Goal: Task Accomplishment & Management: Use online tool/utility

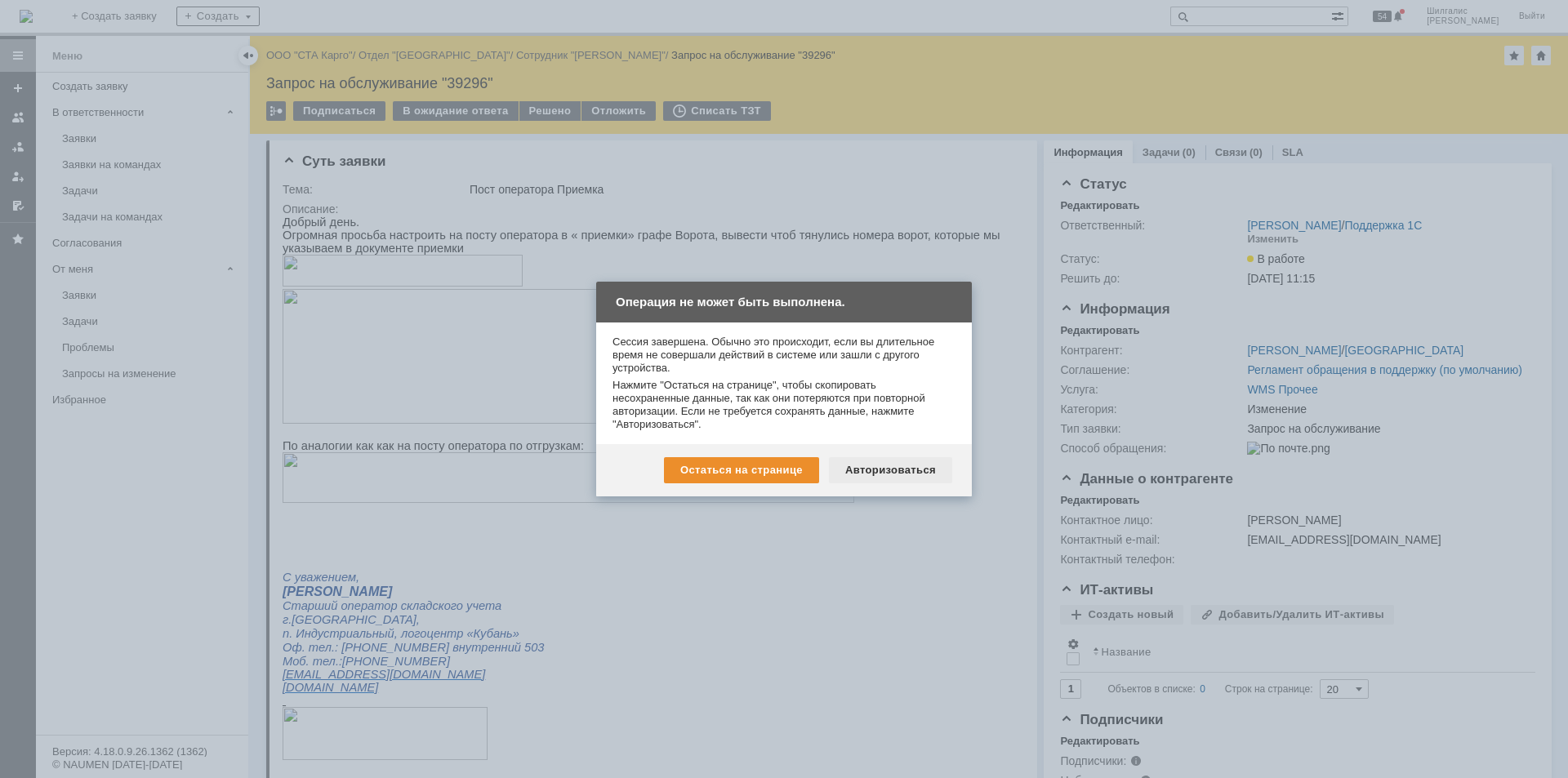
click at [876, 473] on div "Авторизоваться" at bounding box center [891, 471] width 123 height 26
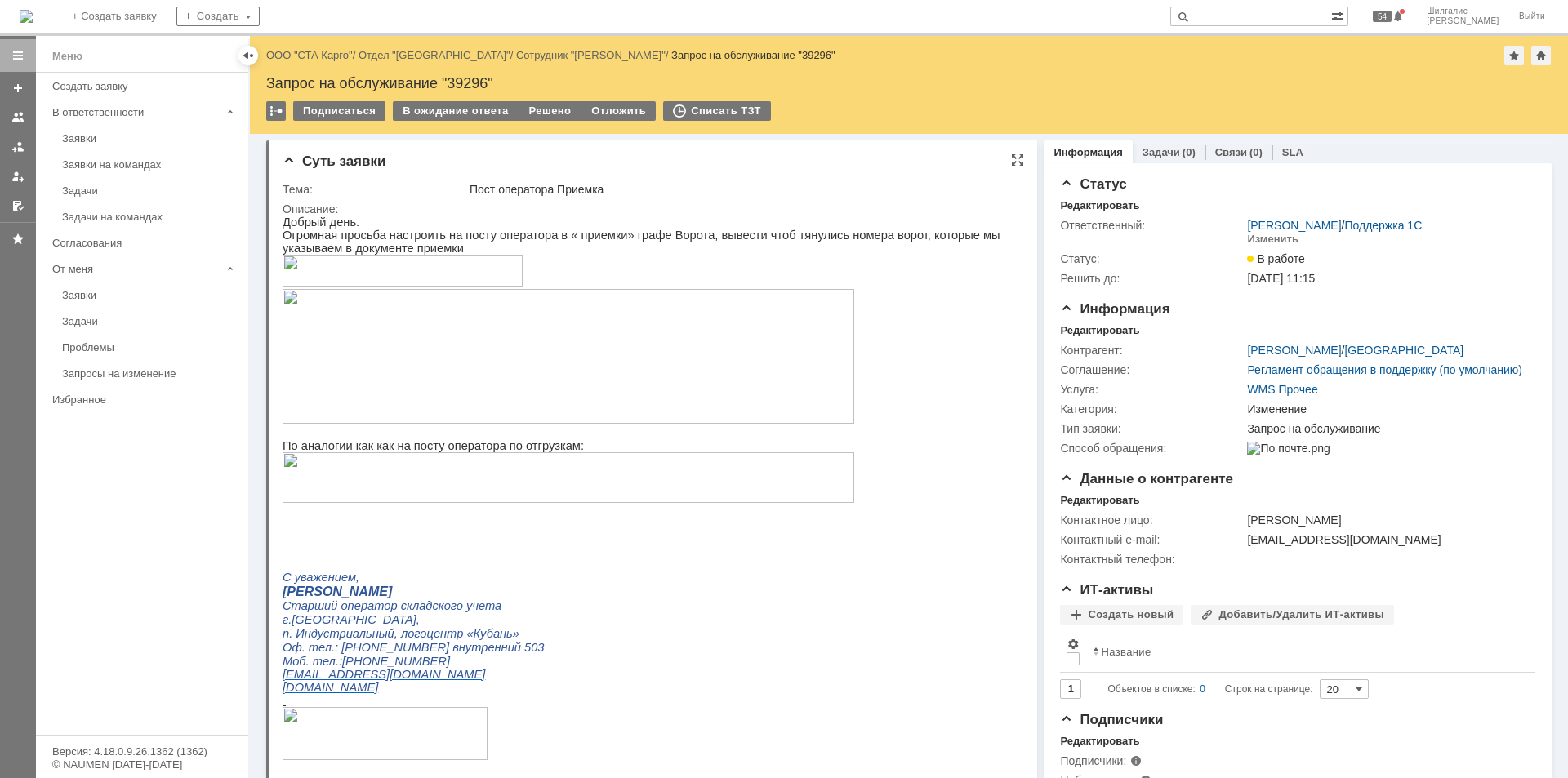
click at [509, 351] on img at bounding box center [568, 357] width 572 height 134
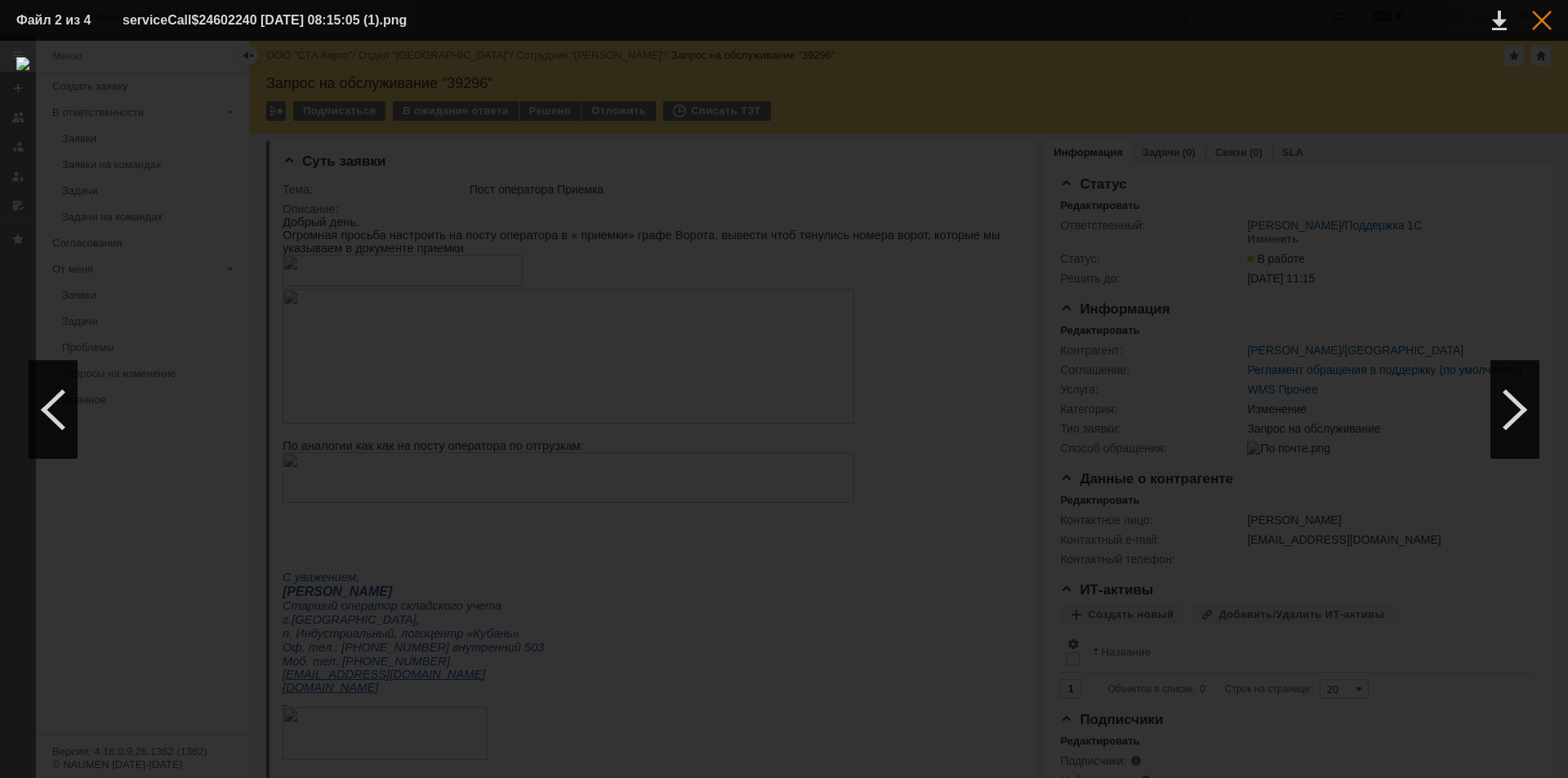
click at [1537, 25] on div at bounding box center [1542, 20] width 20 height 20
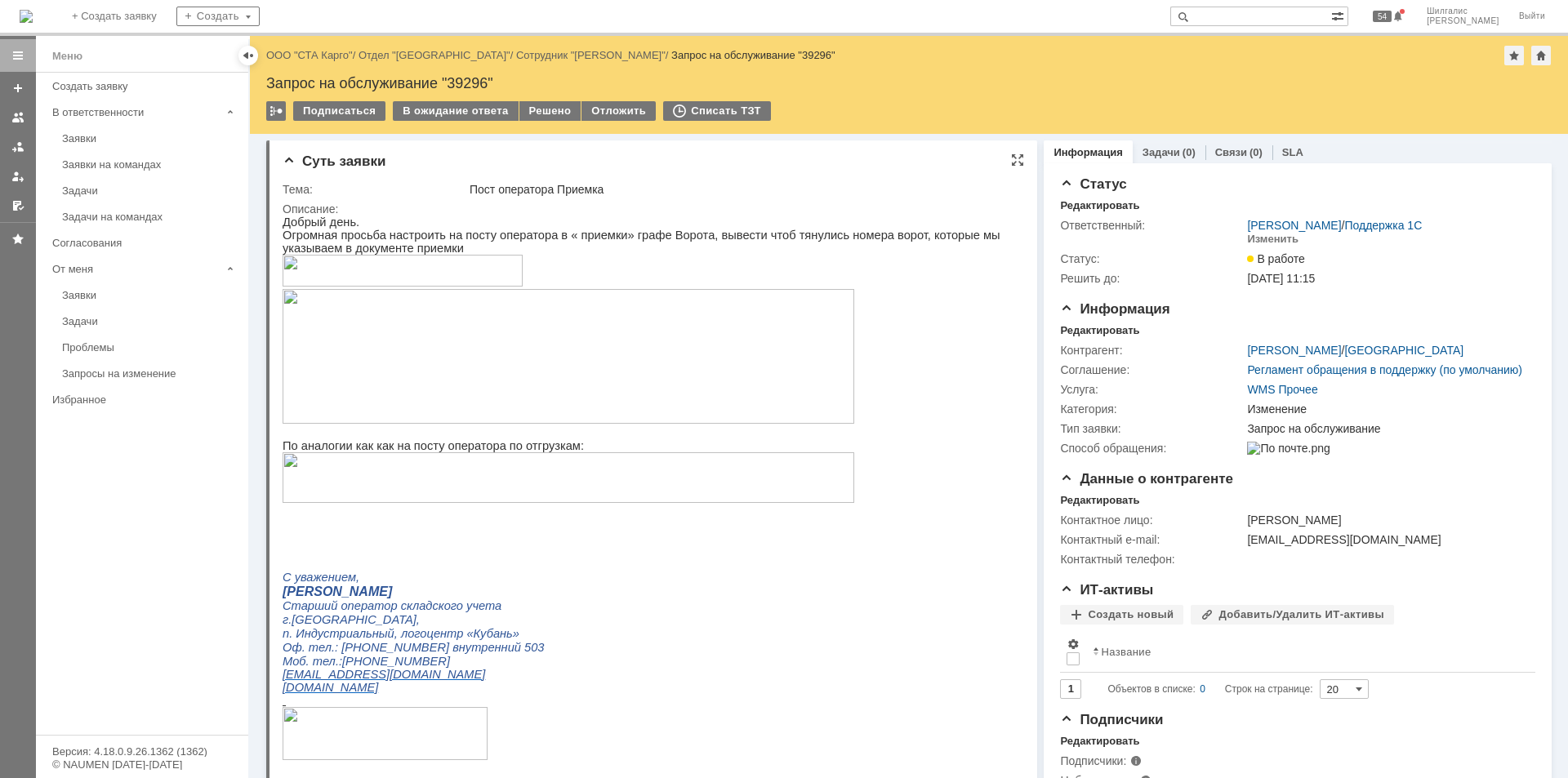
click at [586, 478] on img at bounding box center [568, 478] width 572 height 51
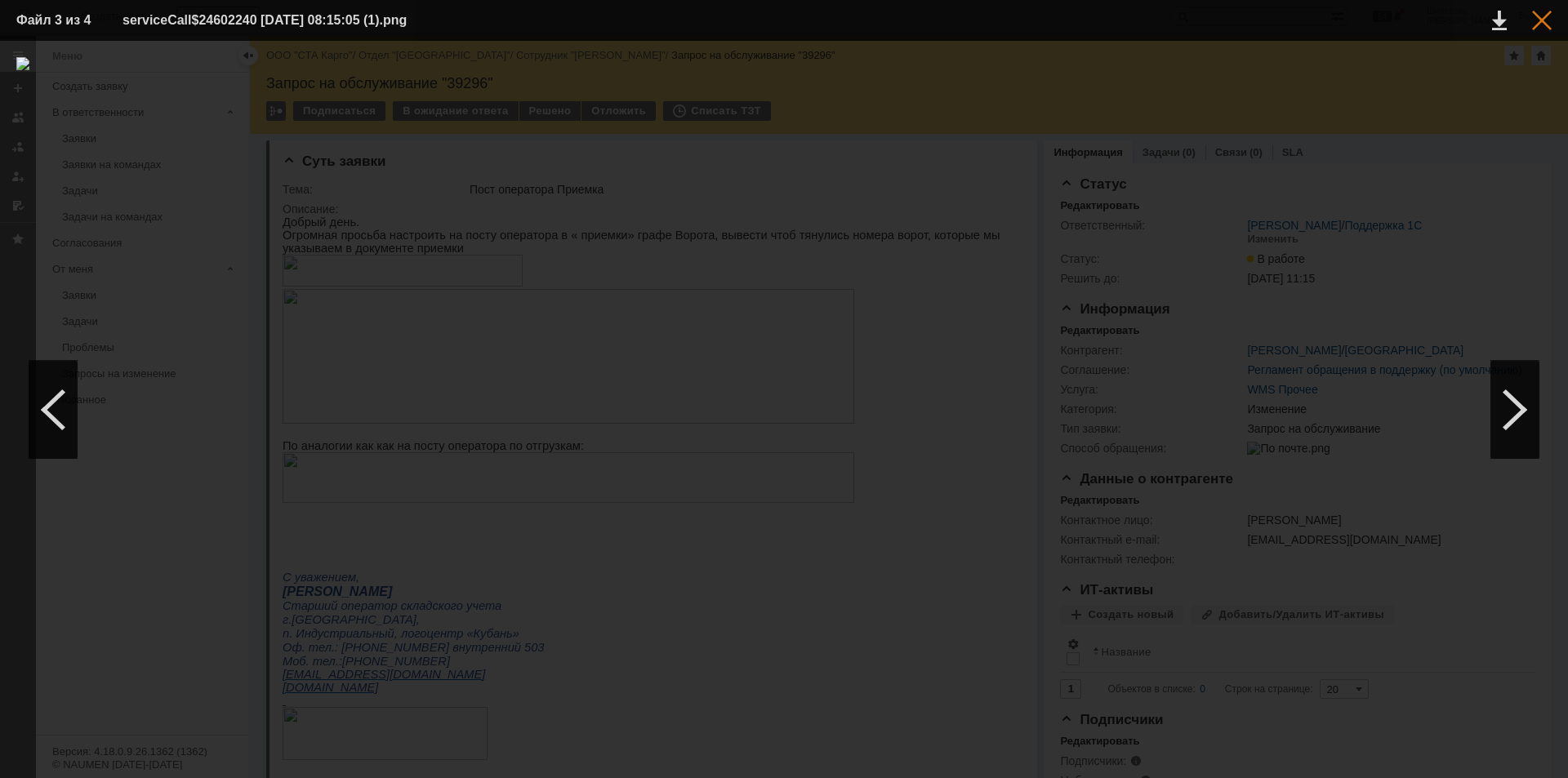
click at [1533, 14] on div at bounding box center [1542, 20] width 20 height 20
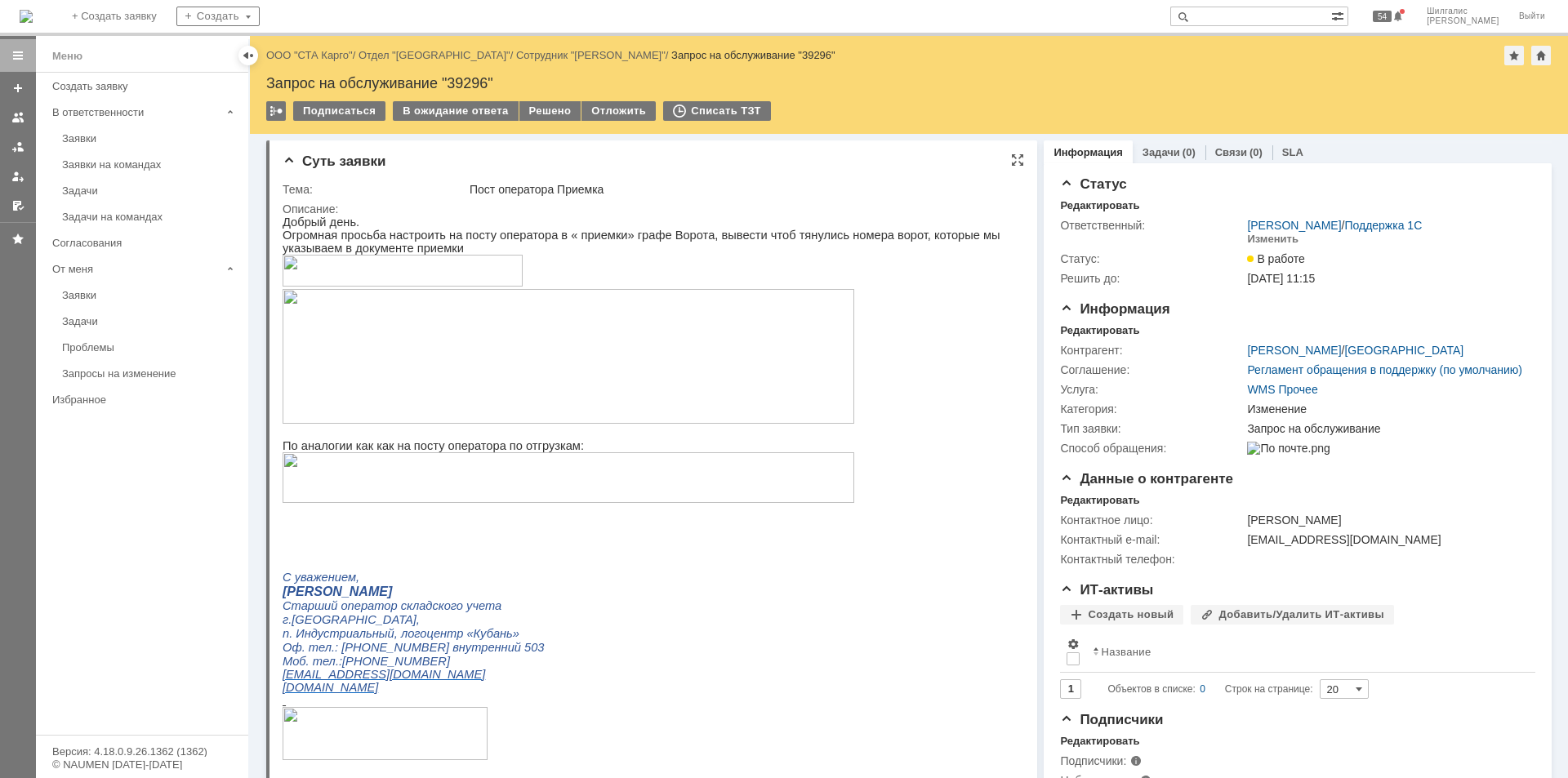
click at [478, 362] on img at bounding box center [568, 357] width 572 height 134
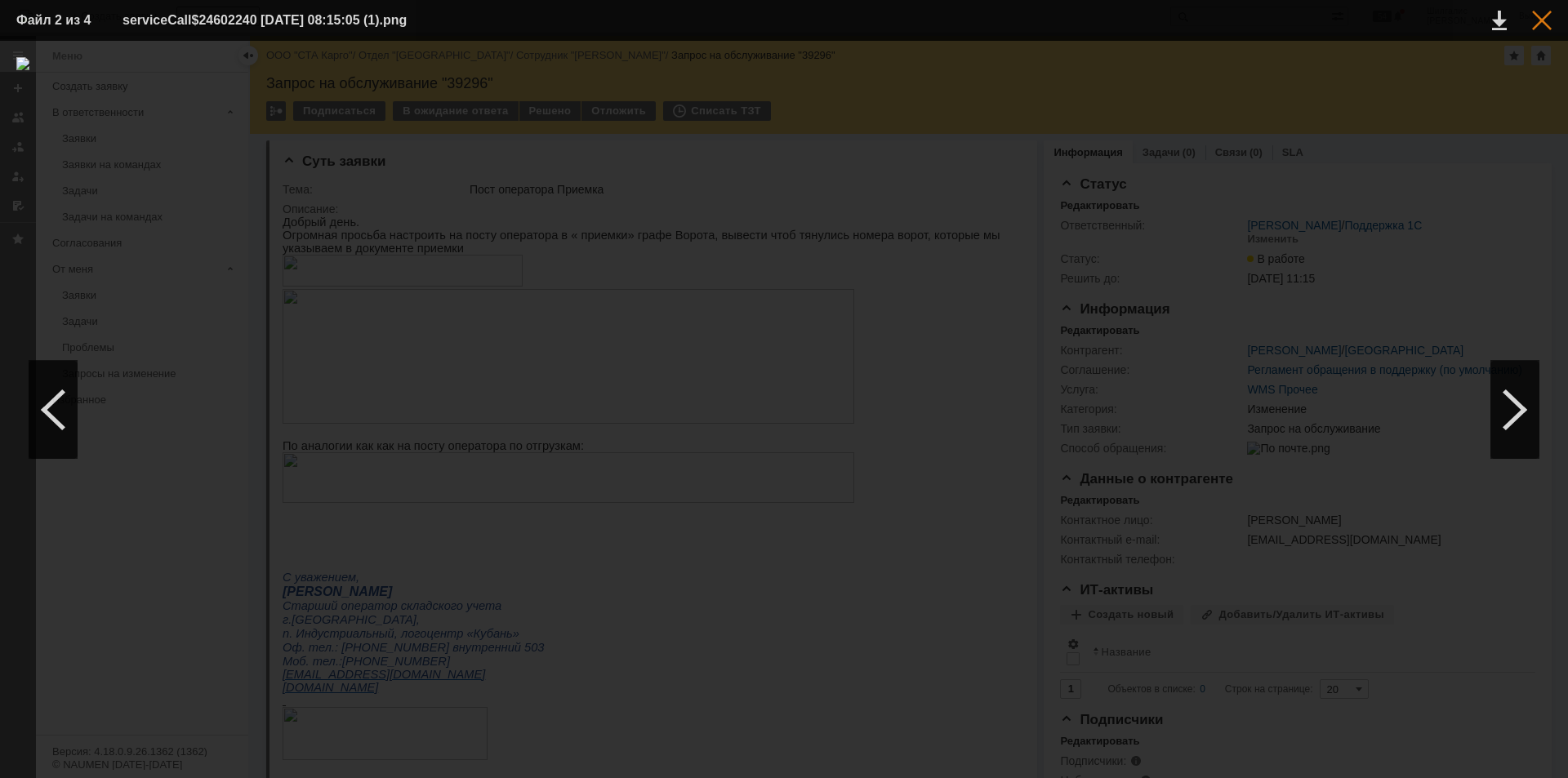
click at [1540, 22] on div at bounding box center [1542, 20] width 20 height 20
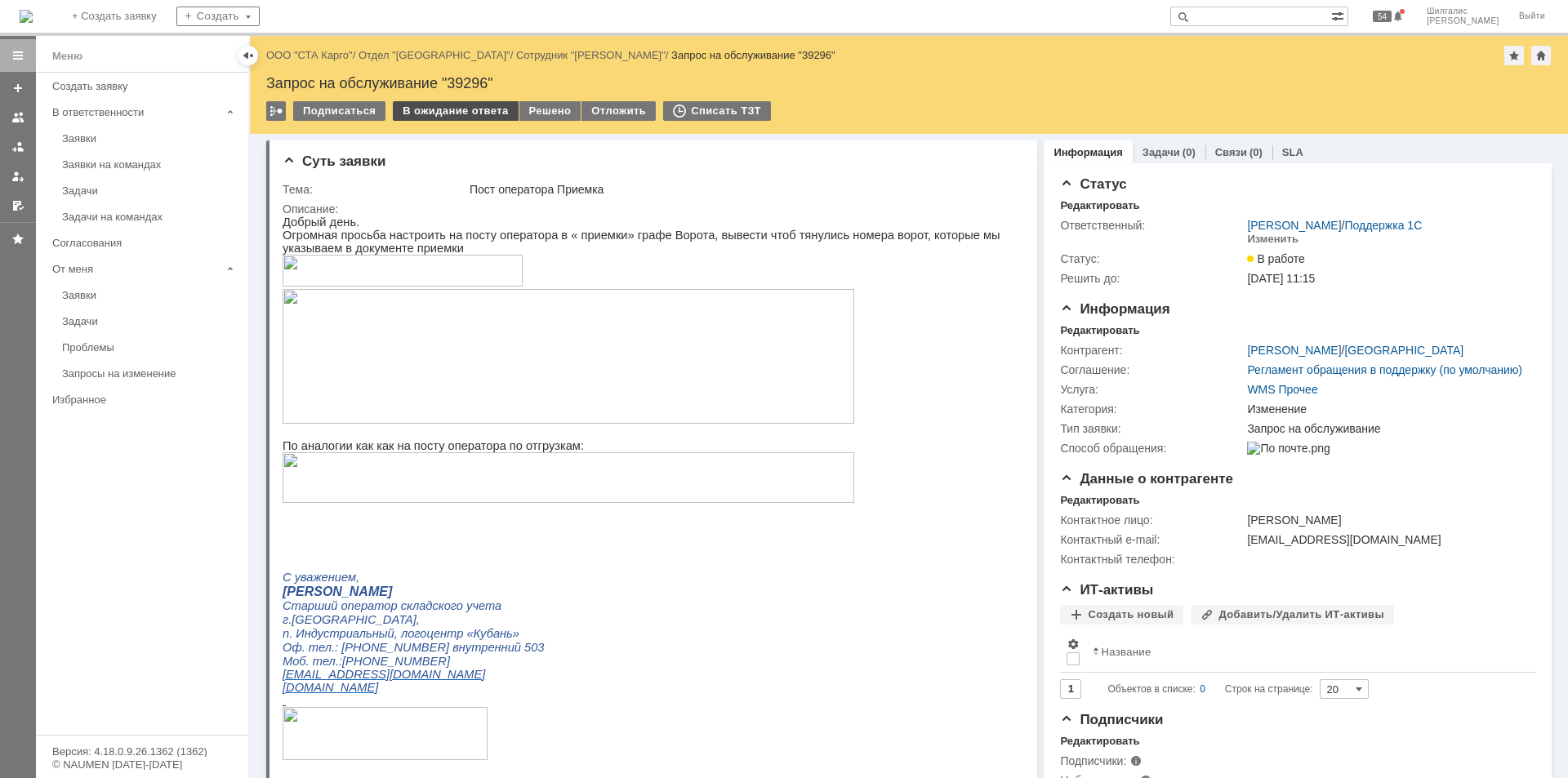
click at [478, 111] on div "В ожидание ответа" at bounding box center [455, 111] width 125 height 20
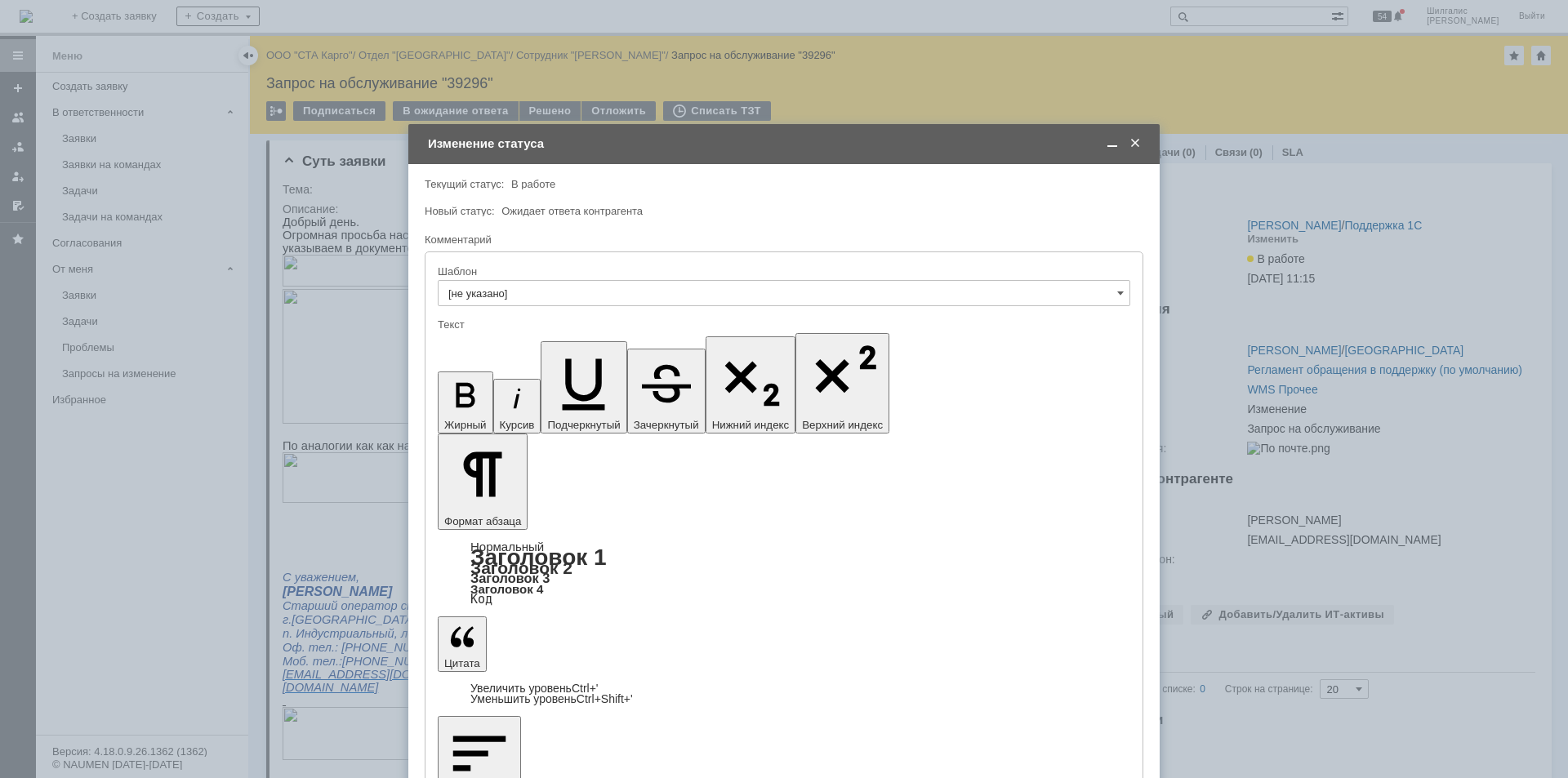
drag, startPoint x: 713, startPoint y: 4615, endPoint x: 745, endPoint y: 4616, distance: 32.0
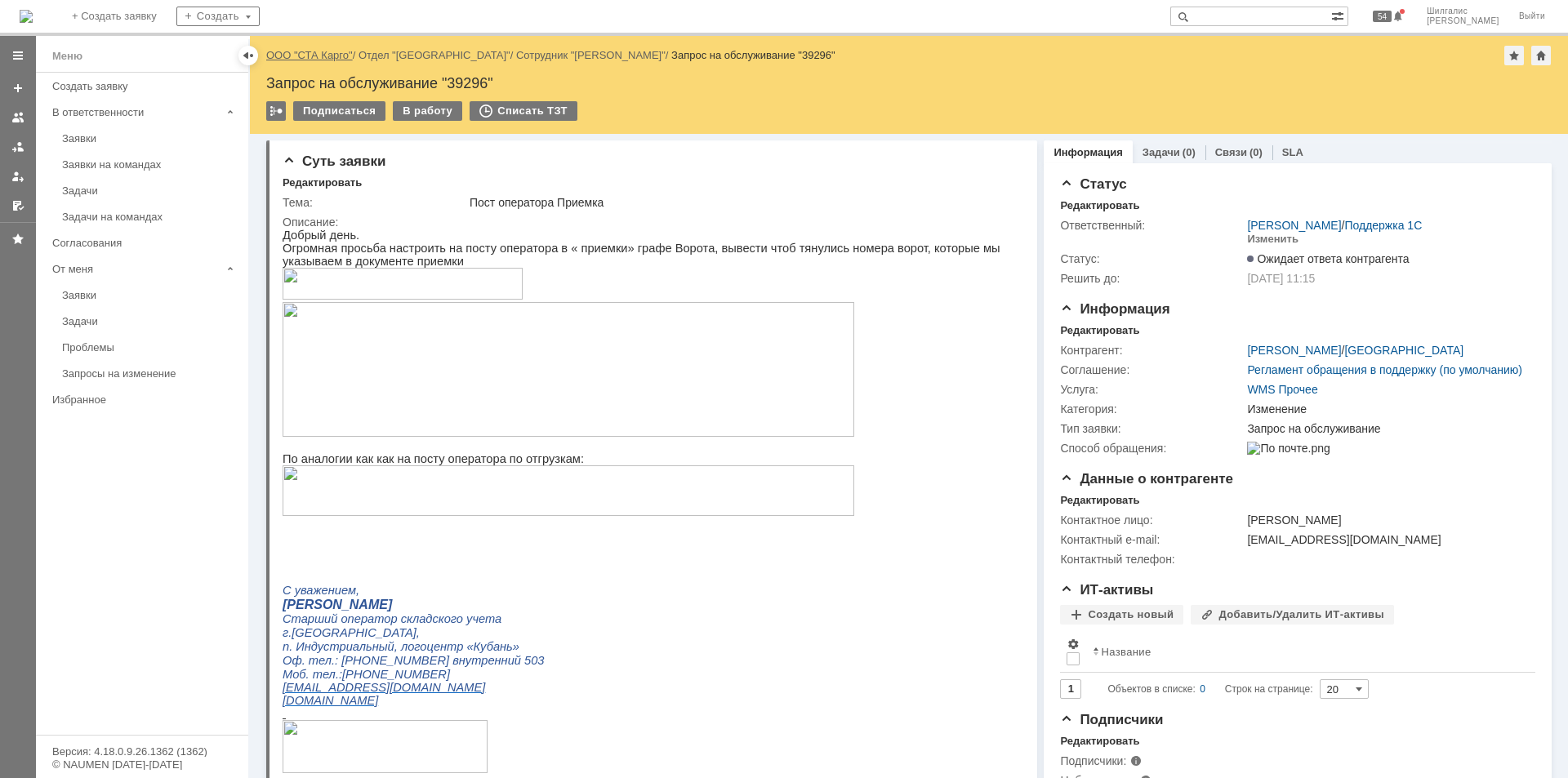
click at [318, 57] on link "ООО "СТА Карго"" at bounding box center [310, 55] width 87 height 12
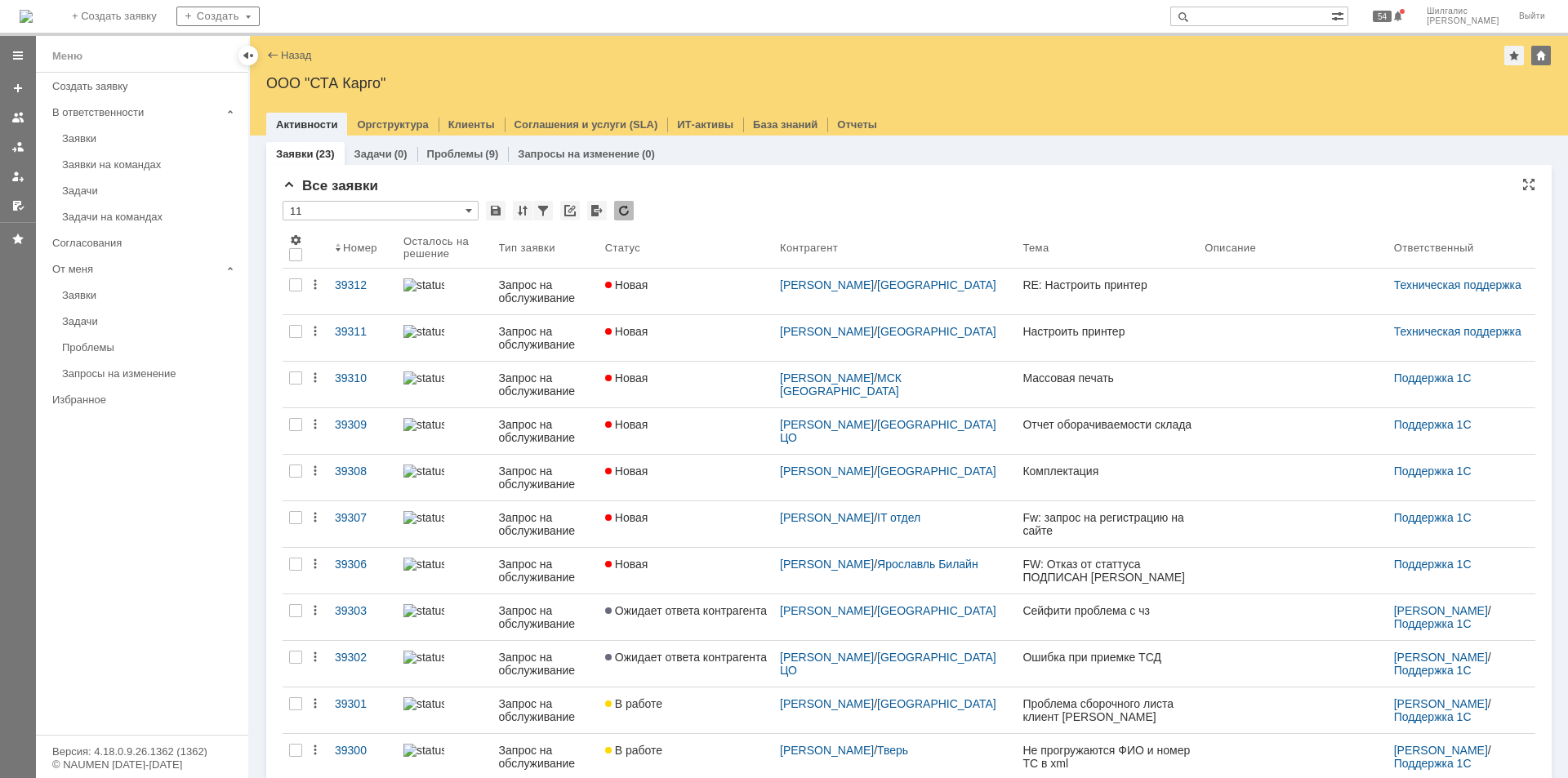
click at [718, 184] on div "Все заявки" at bounding box center [909, 186] width 1253 height 16
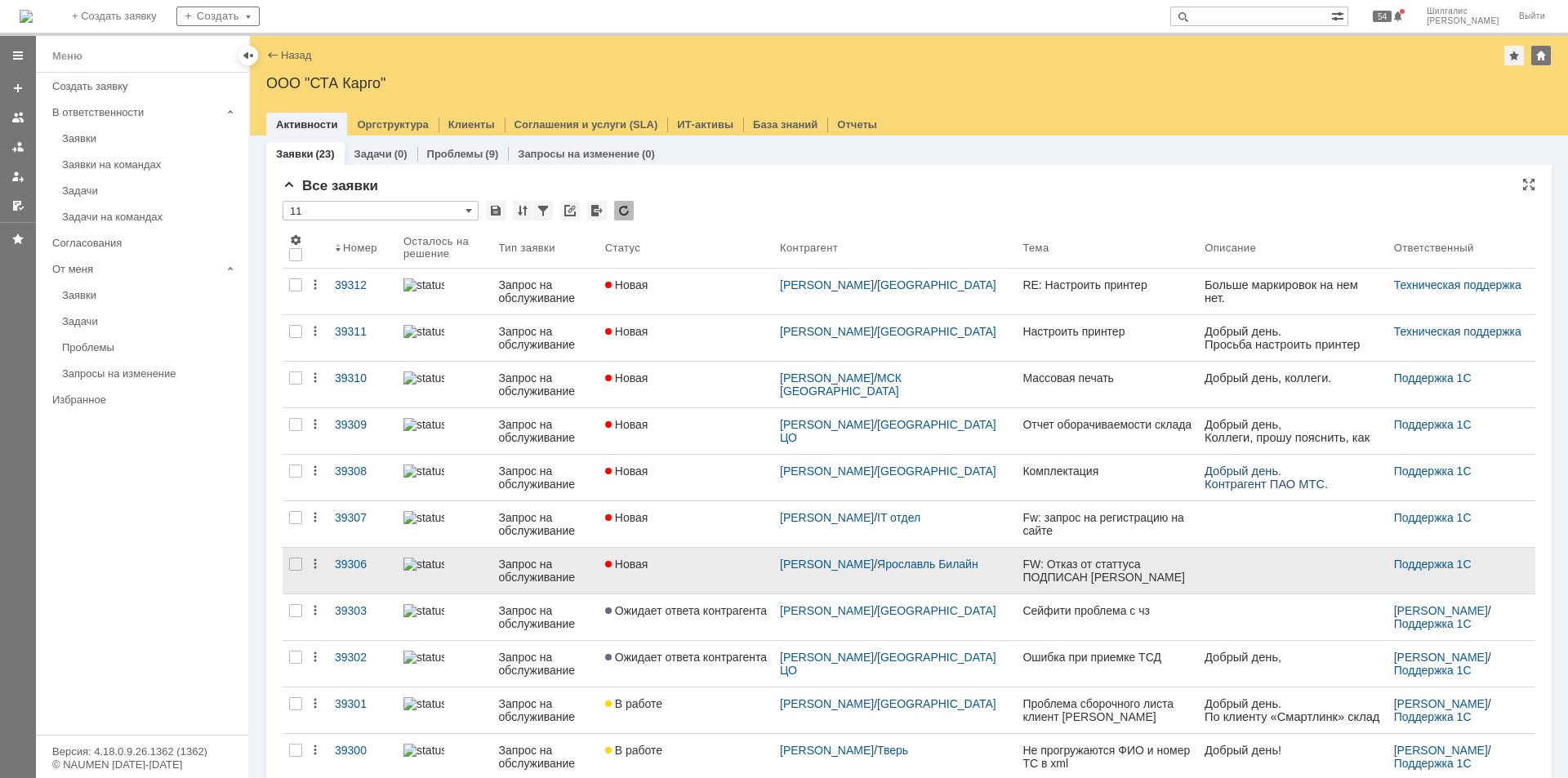
click at [692, 558] on div "Новая" at bounding box center [686, 564] width 162 height 13
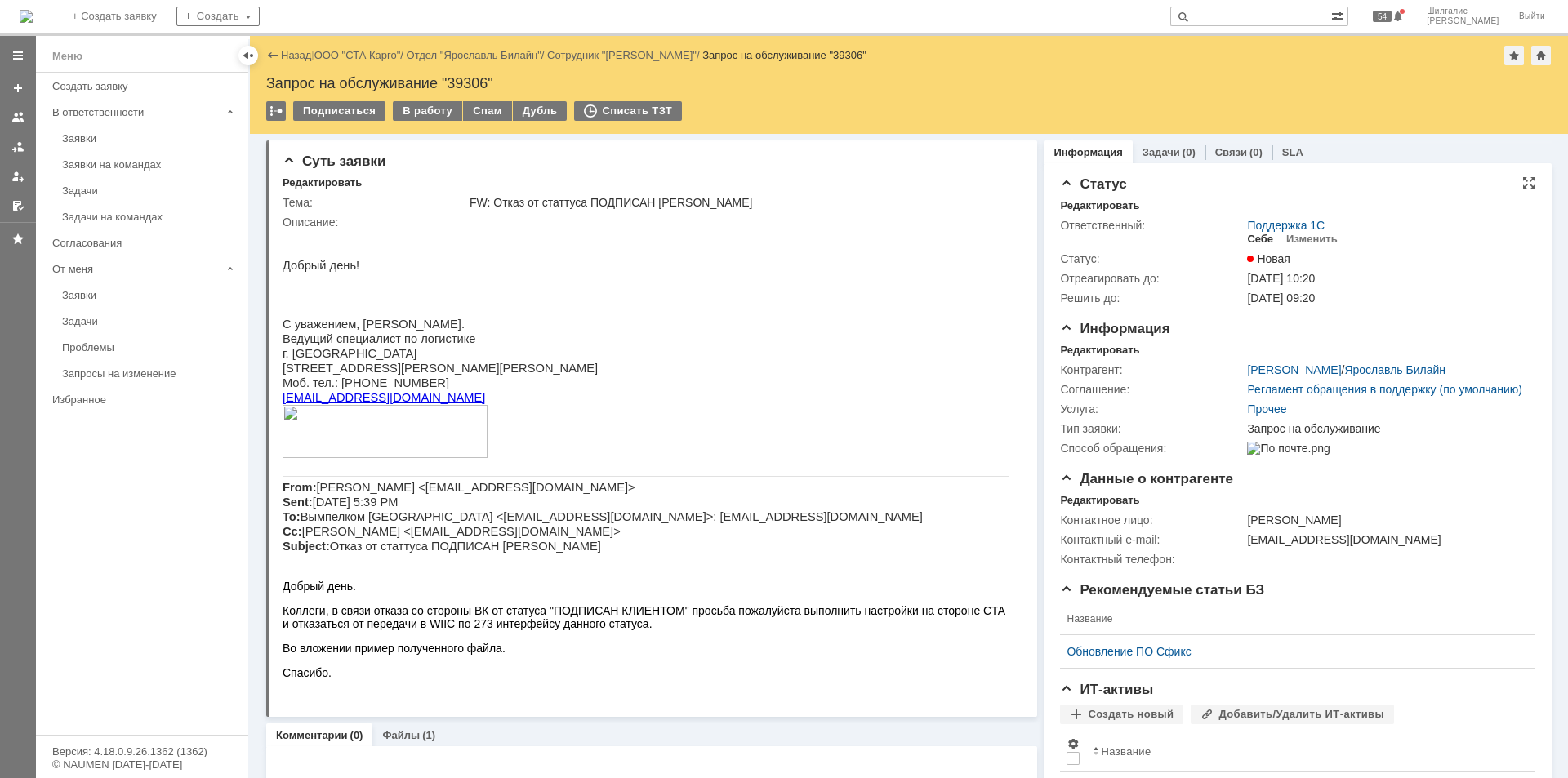
click at [1256, 241] on div "Себе" at bounding box center [1260, 239] width 26 height 13
click at [435, 113] on div "В работу" at bounding box center [427, 111] width 70 height 20
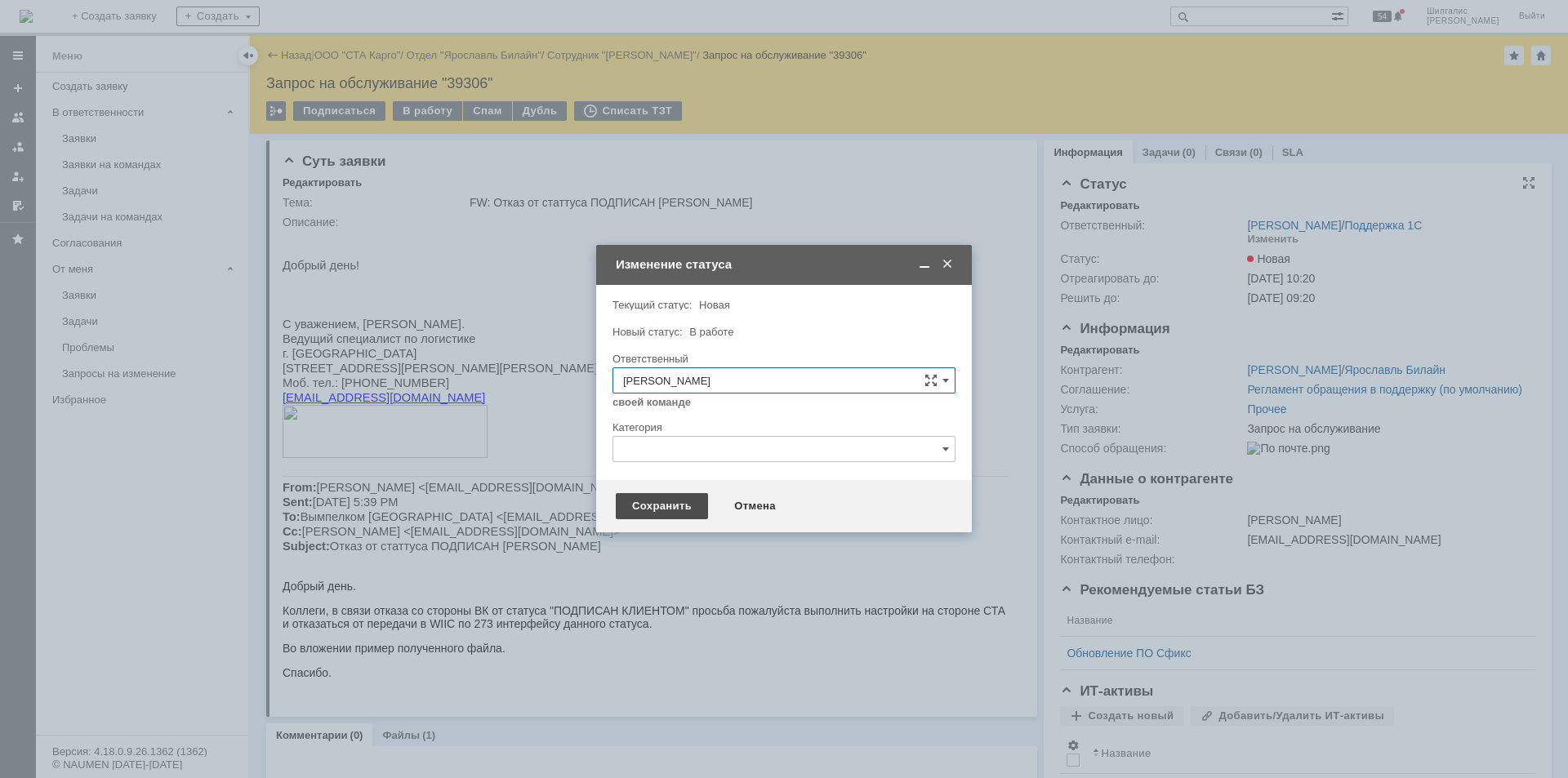
click at [662, 507] on div "Сохранить" at bounding box center [662, 506] width 93 height 26
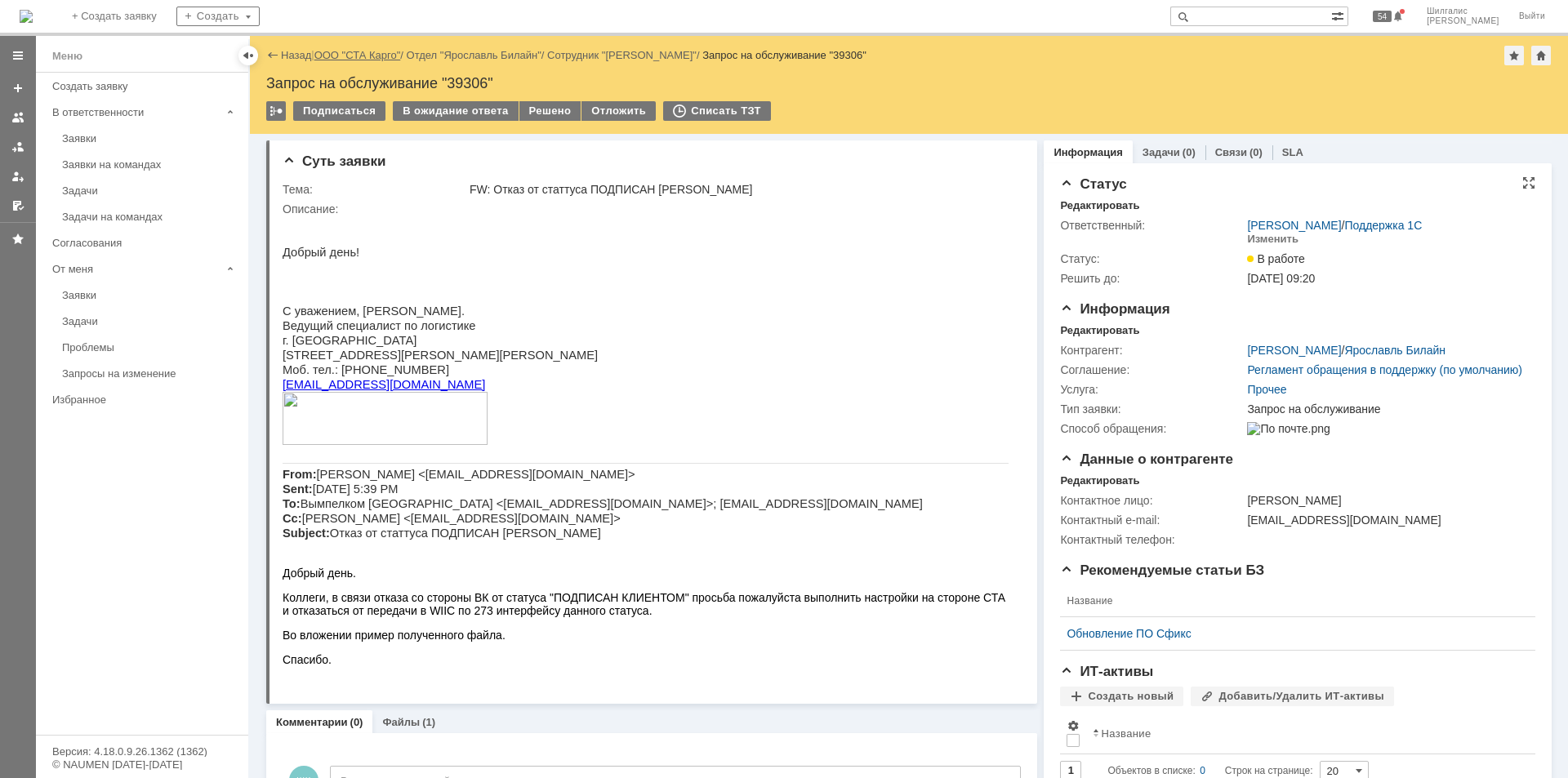
click at [352, 57] on link "ООО "СТА Карго"" at bounding box center [358, 55] width 87 height 12
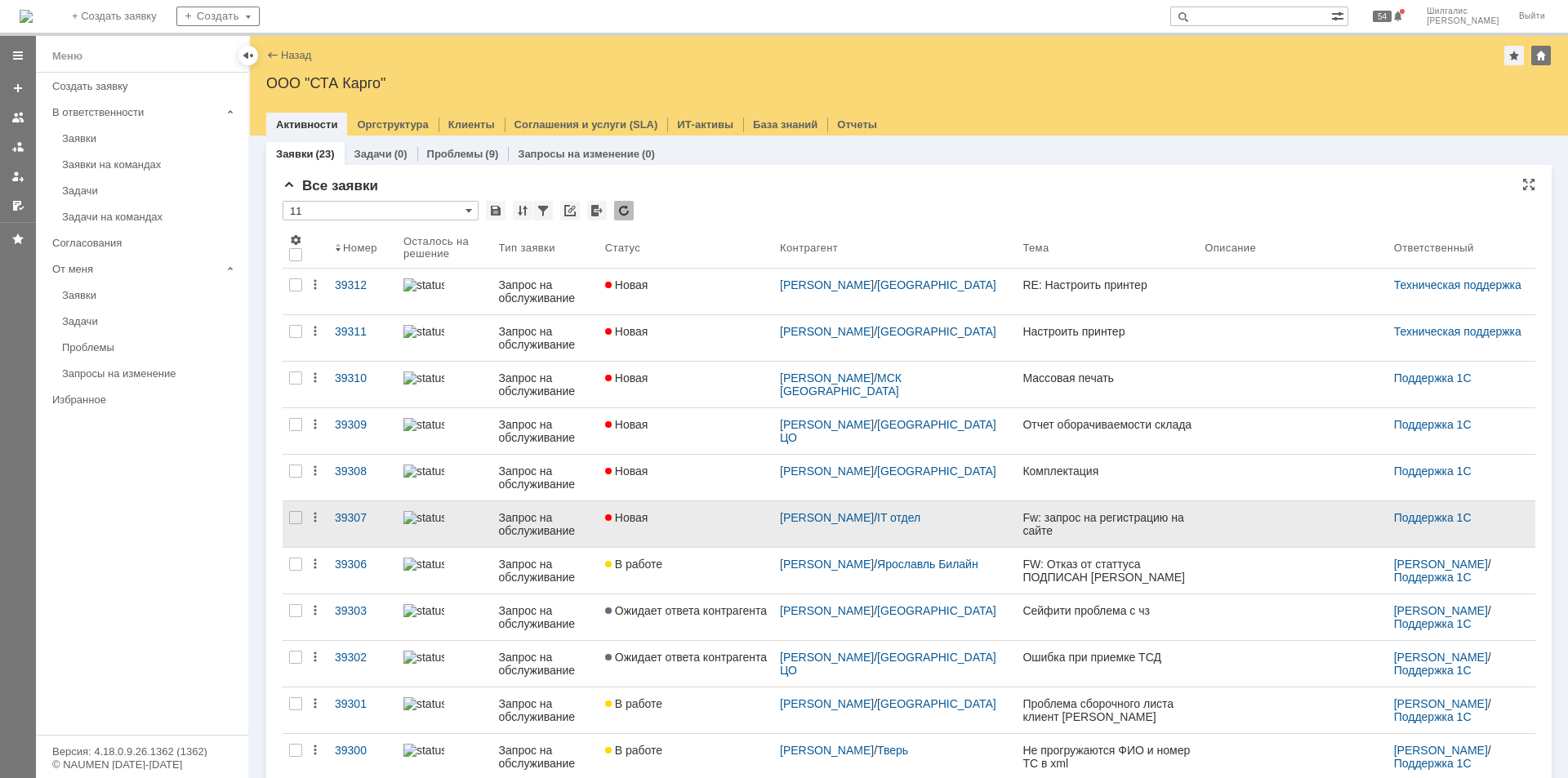
click at [735, 524] on link "Новая" at bounding box center [686, 524] width 175 height 46
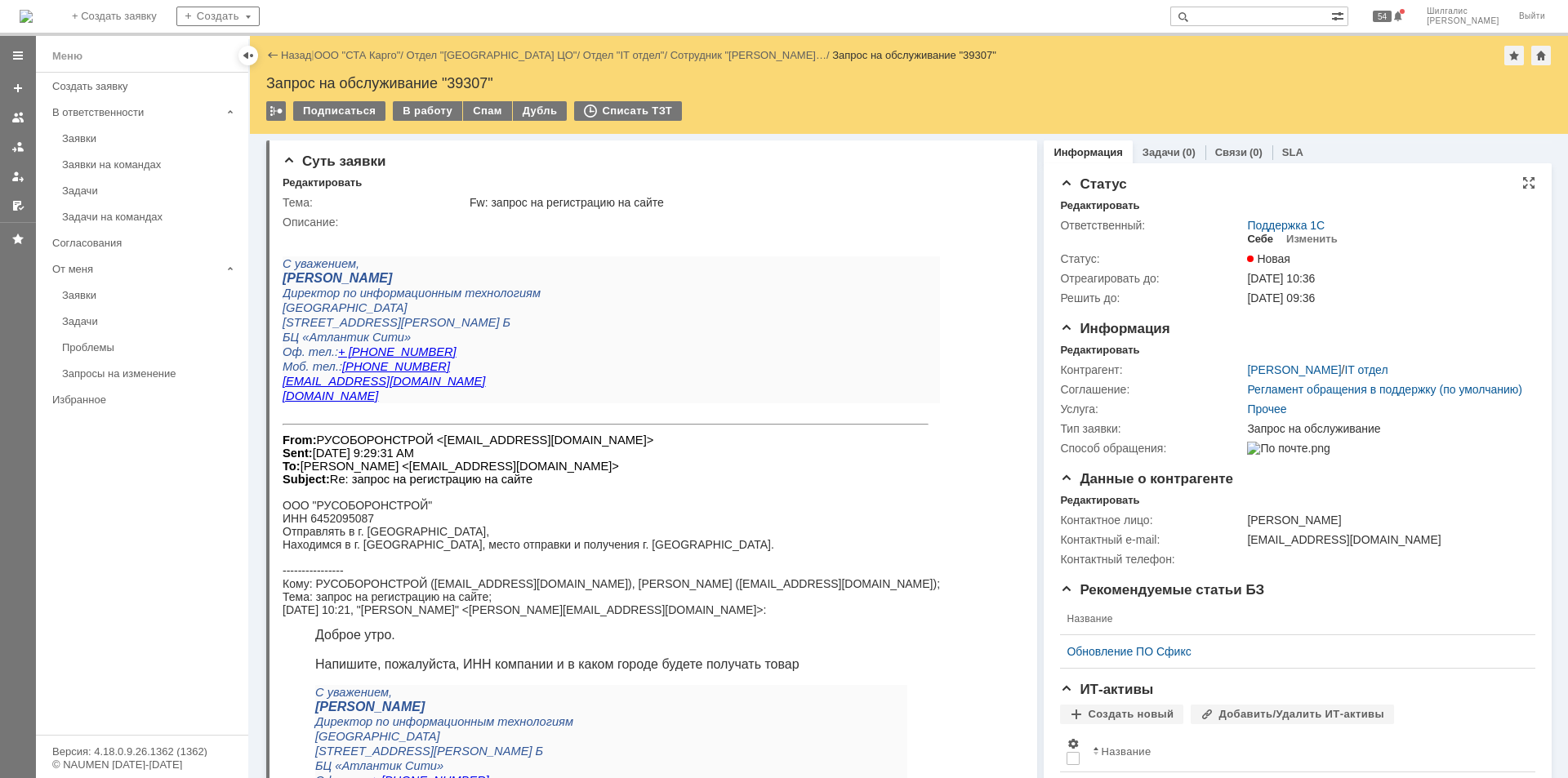
click at [1251, 242] on div "Себе" at bounding box center [1260, 239] width 26 height 13
click at [430, 111] on div "В работу" at bounding box center [427, 111] width 70 height 20
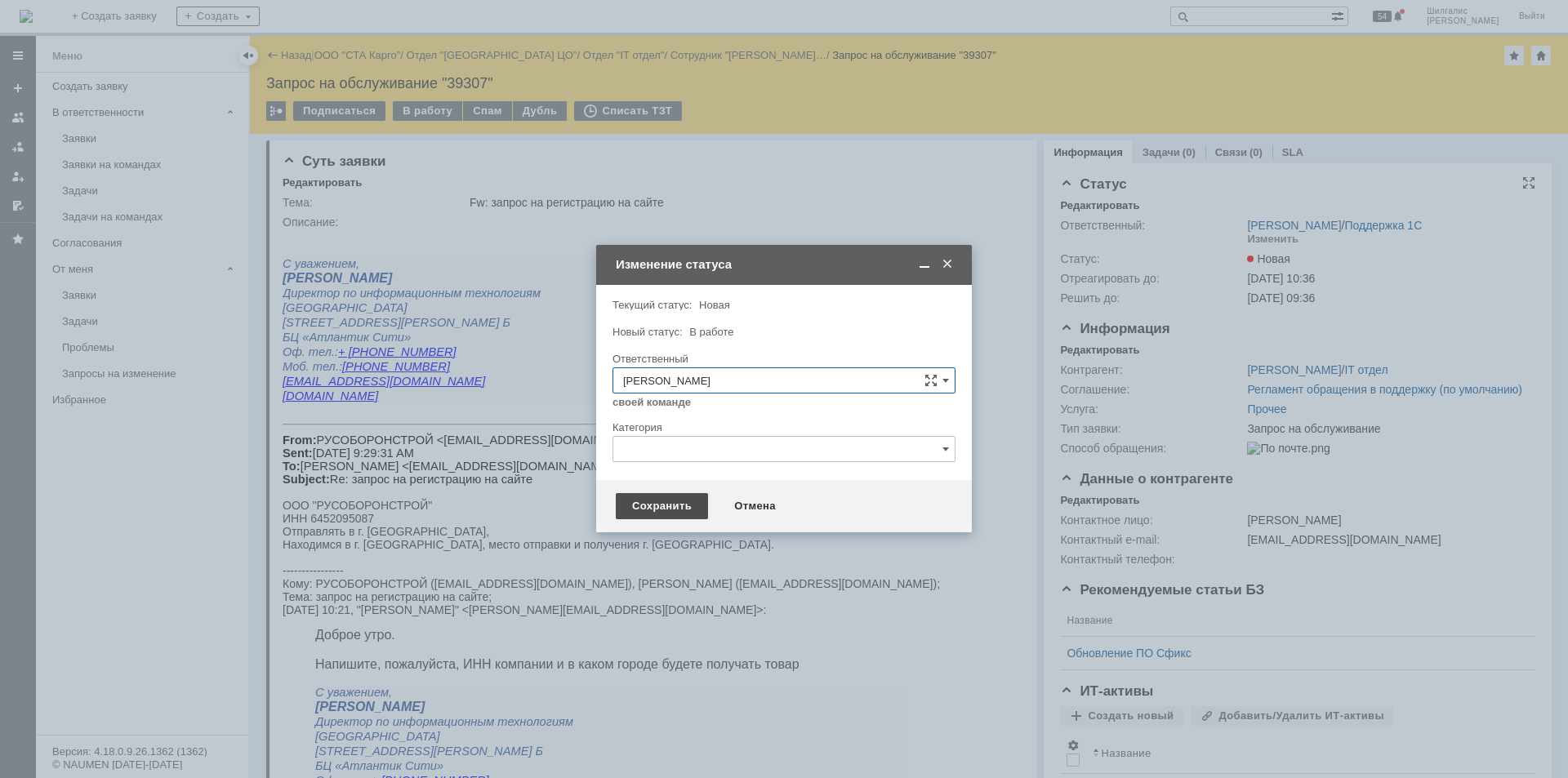
click at [663, 496] on div "Сохранить" at bounding box center [662, 506] width 93 height 26
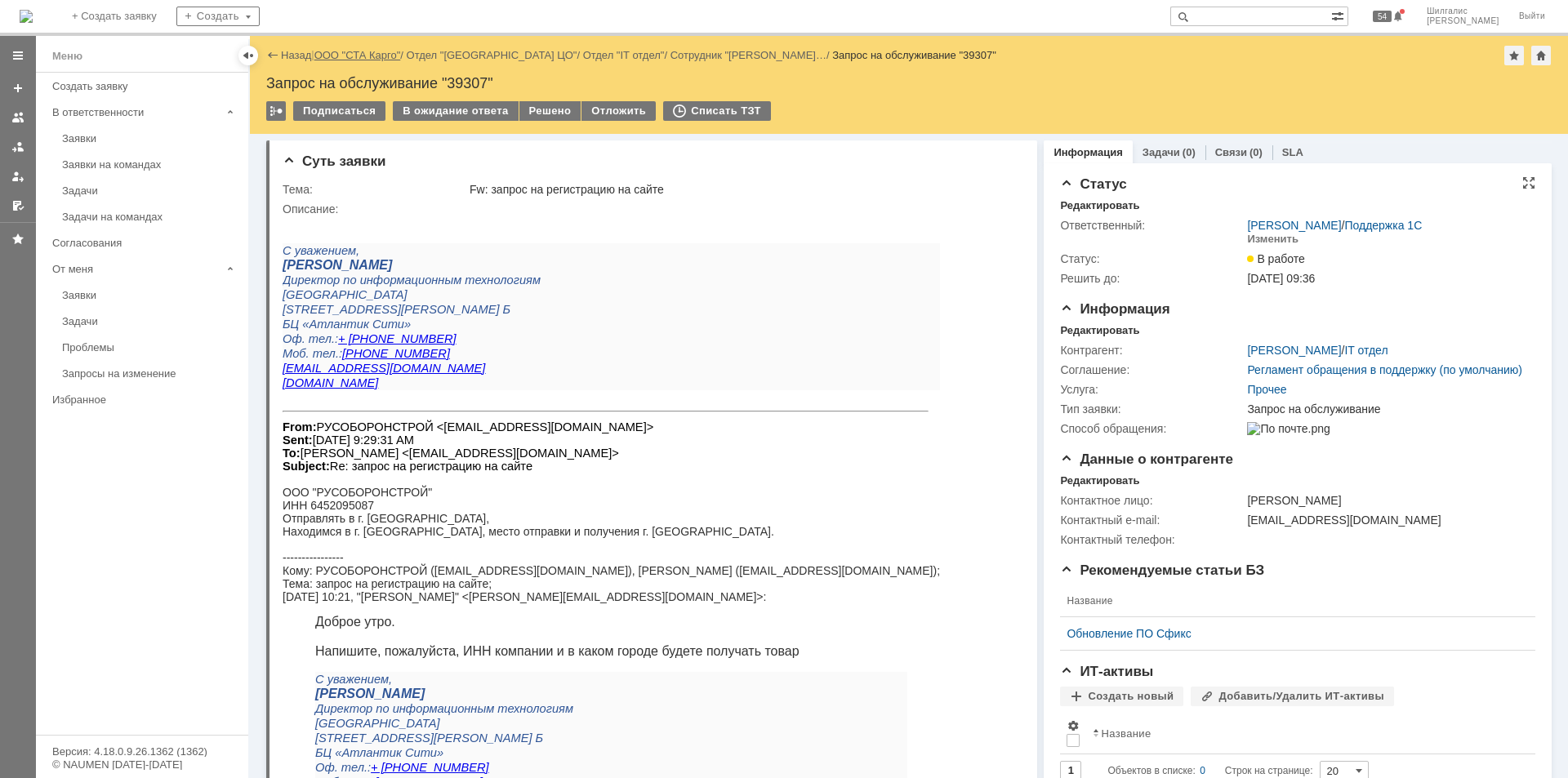
click at [358, 59] on link "ООО "СТА Карго"" at bounding box center [358, 55] width 87 height 12
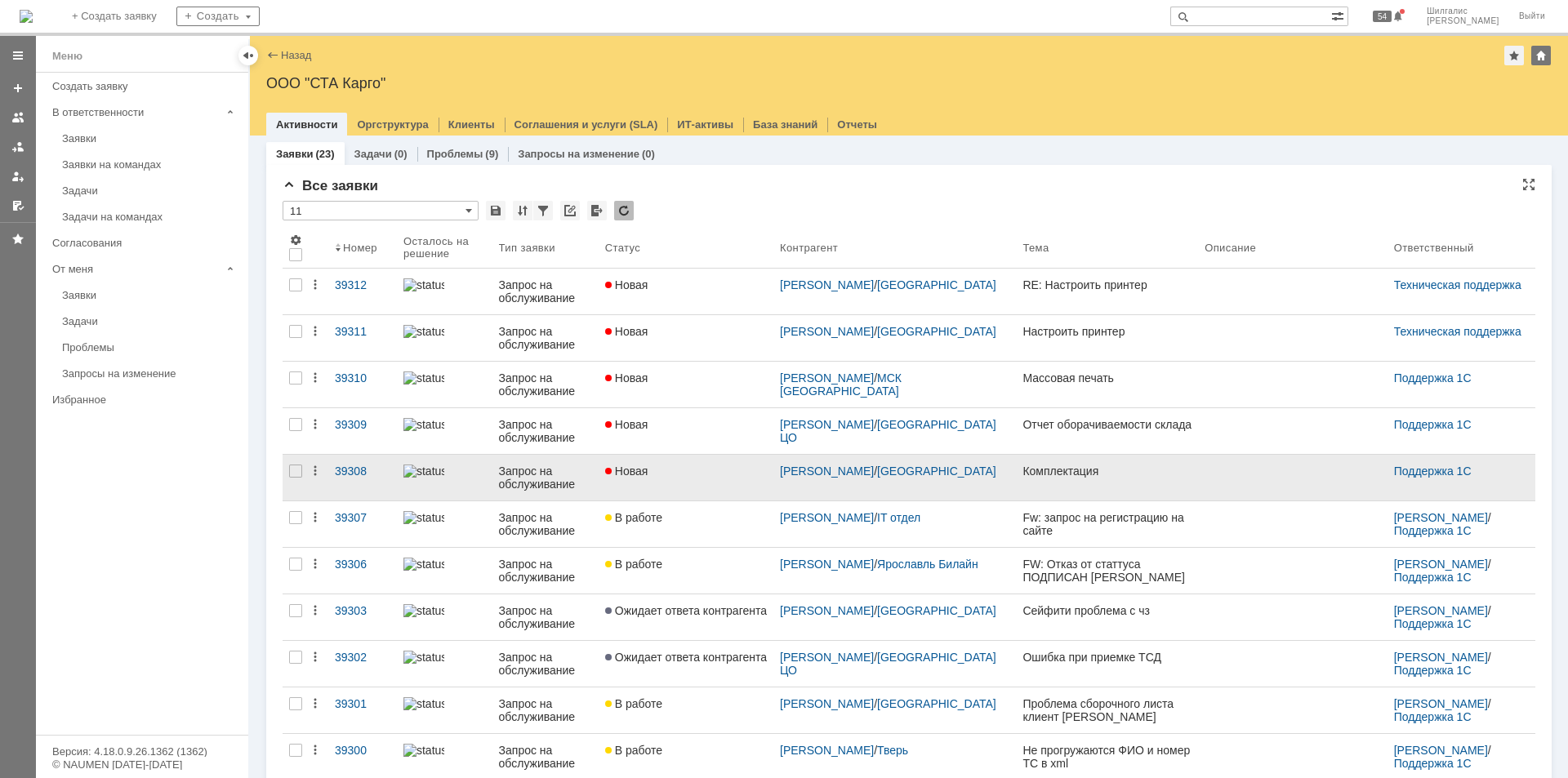
click at [716, 484] on link "Новая" at bounding box center [686, 478] width 175 height 46
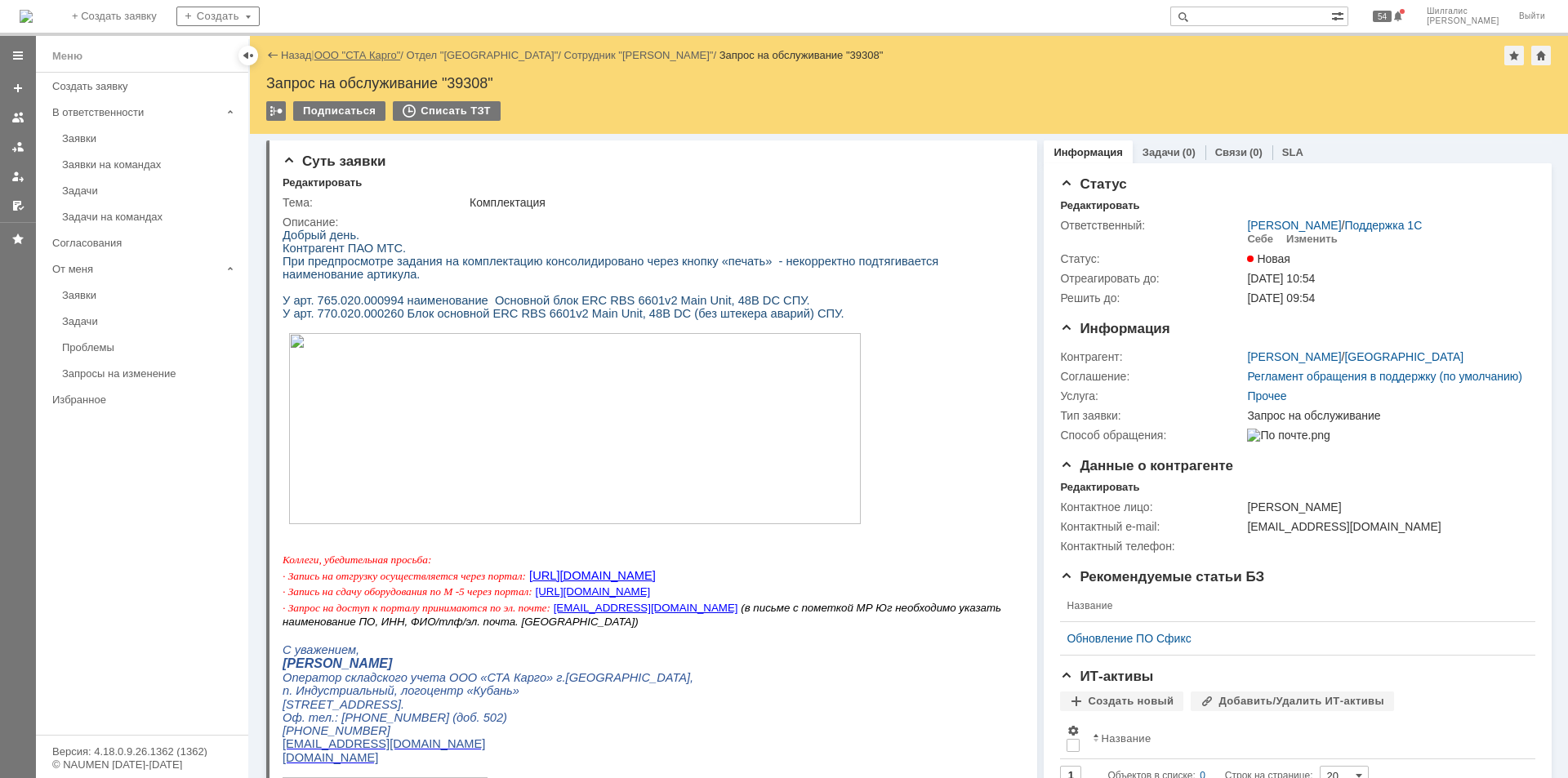
click at [362, 61] on link "ООО "СТА Карго"" at bounding box center [358, 55] width 87 height 12
click at [362, 61] on div "Назад | ООО "СТА Карго" / Отдел "Краснодар" / Сотрудник "Лойко Виктория" / Запр…" at bounding box center [909, 407] width 1318 height 742
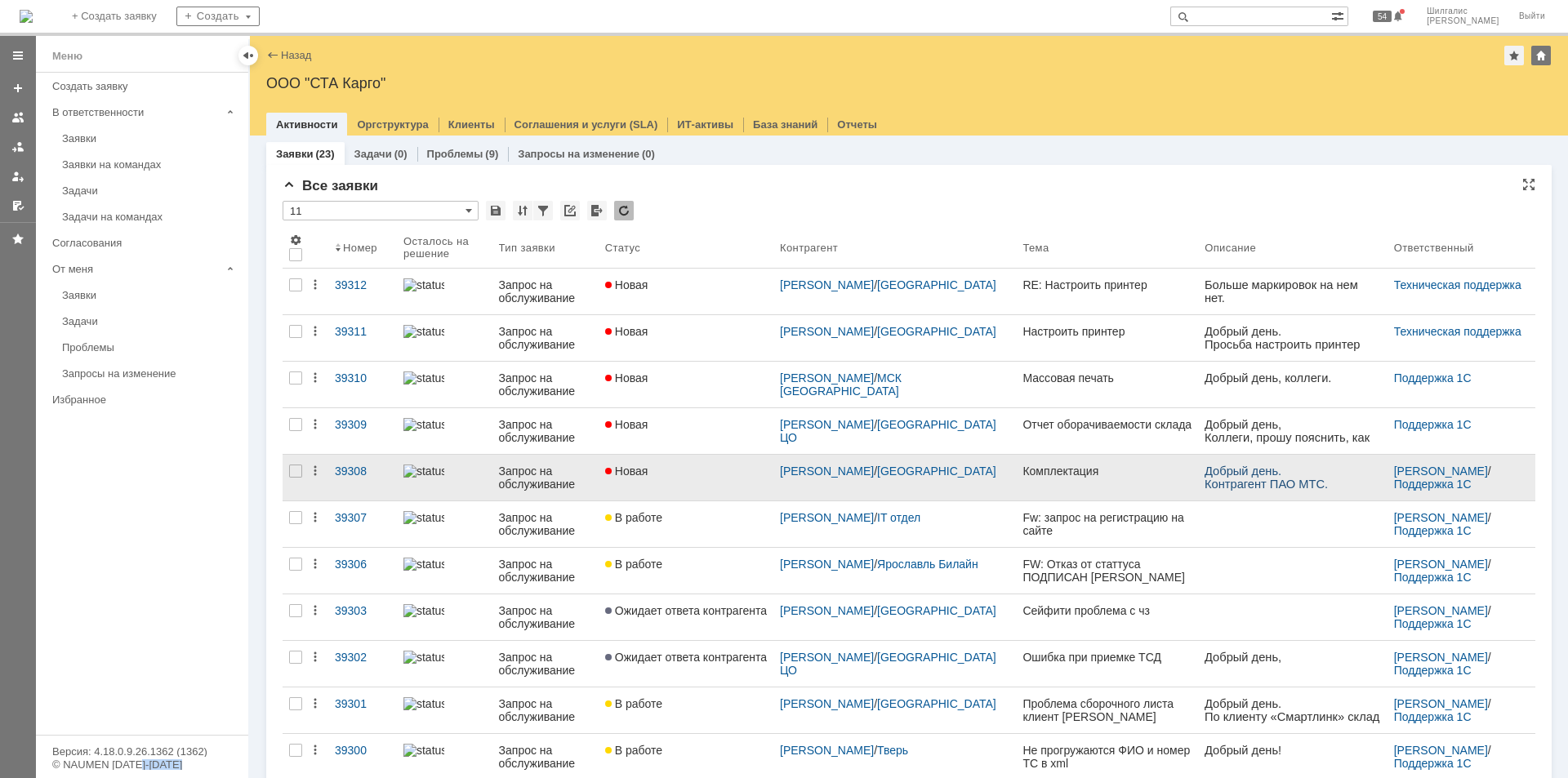
click at [683, 470] on div "Новая" at bounding box center [686, 471] width 162 height 13
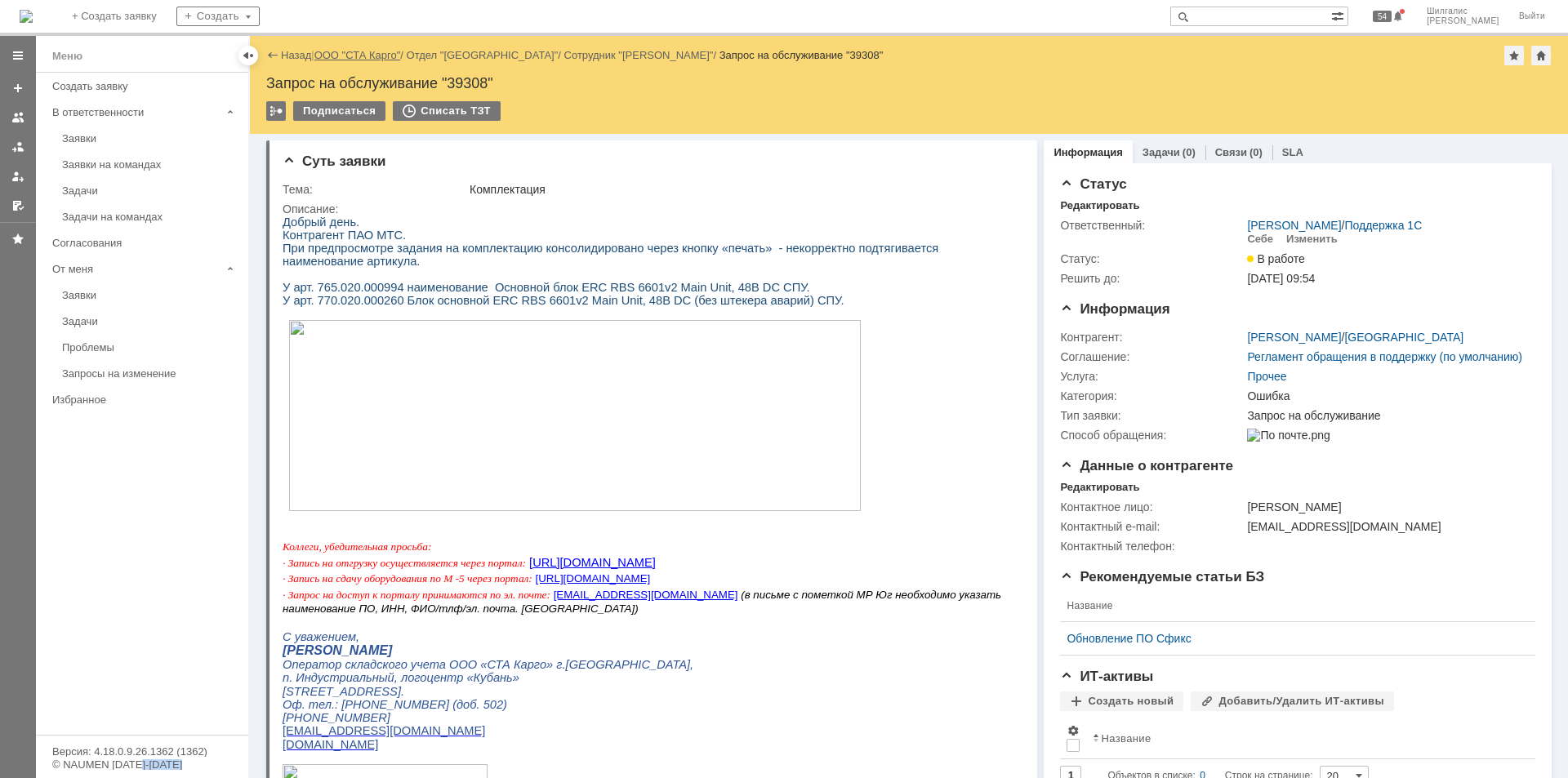
click at [366, 53] on link "ООО "СТА Карго"" at bounding box center [358, 55] width 87 height 12
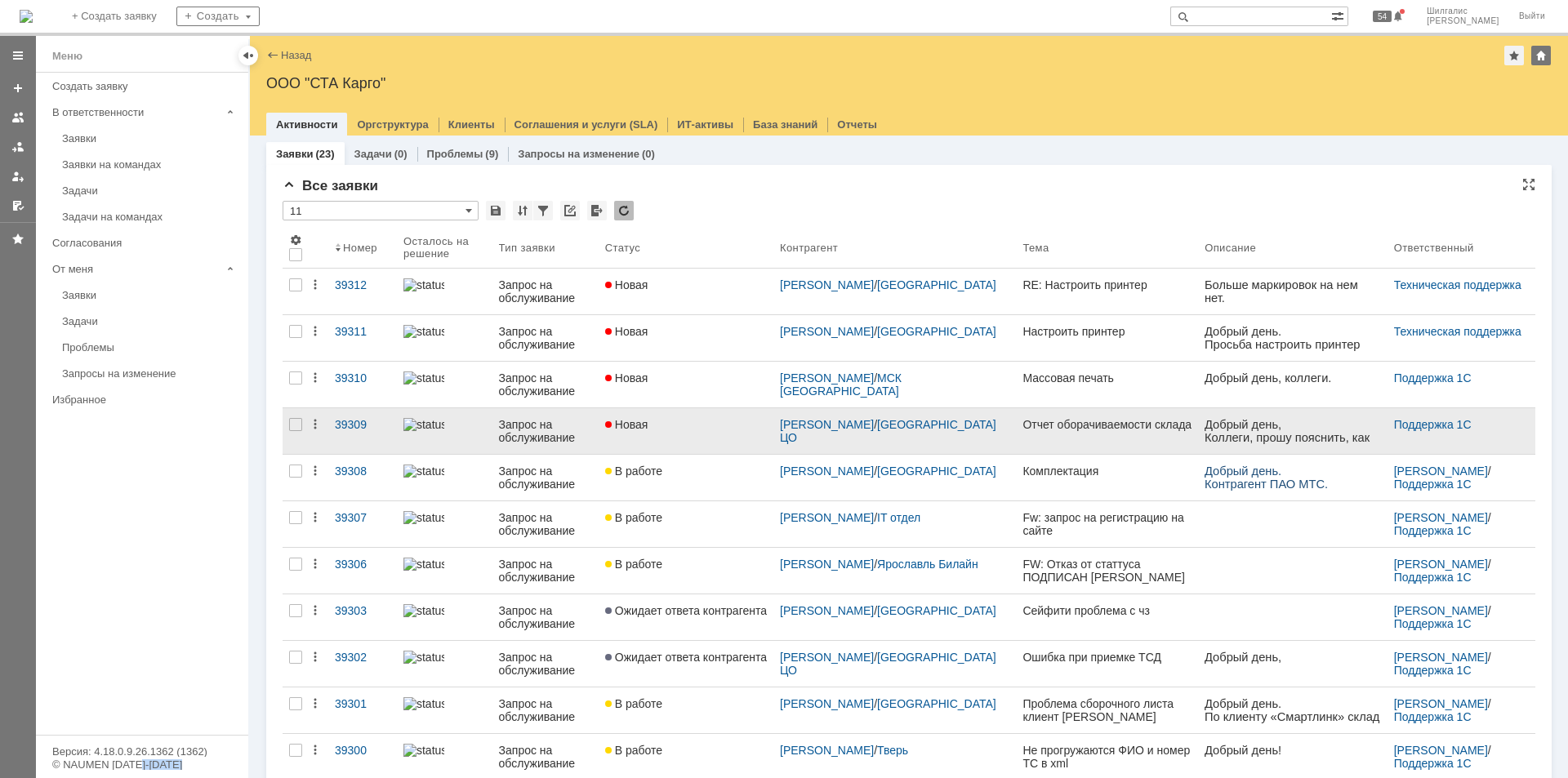
click at [689, 433] on link "Новая" at bounding box center [686, 431] width 175 height 46
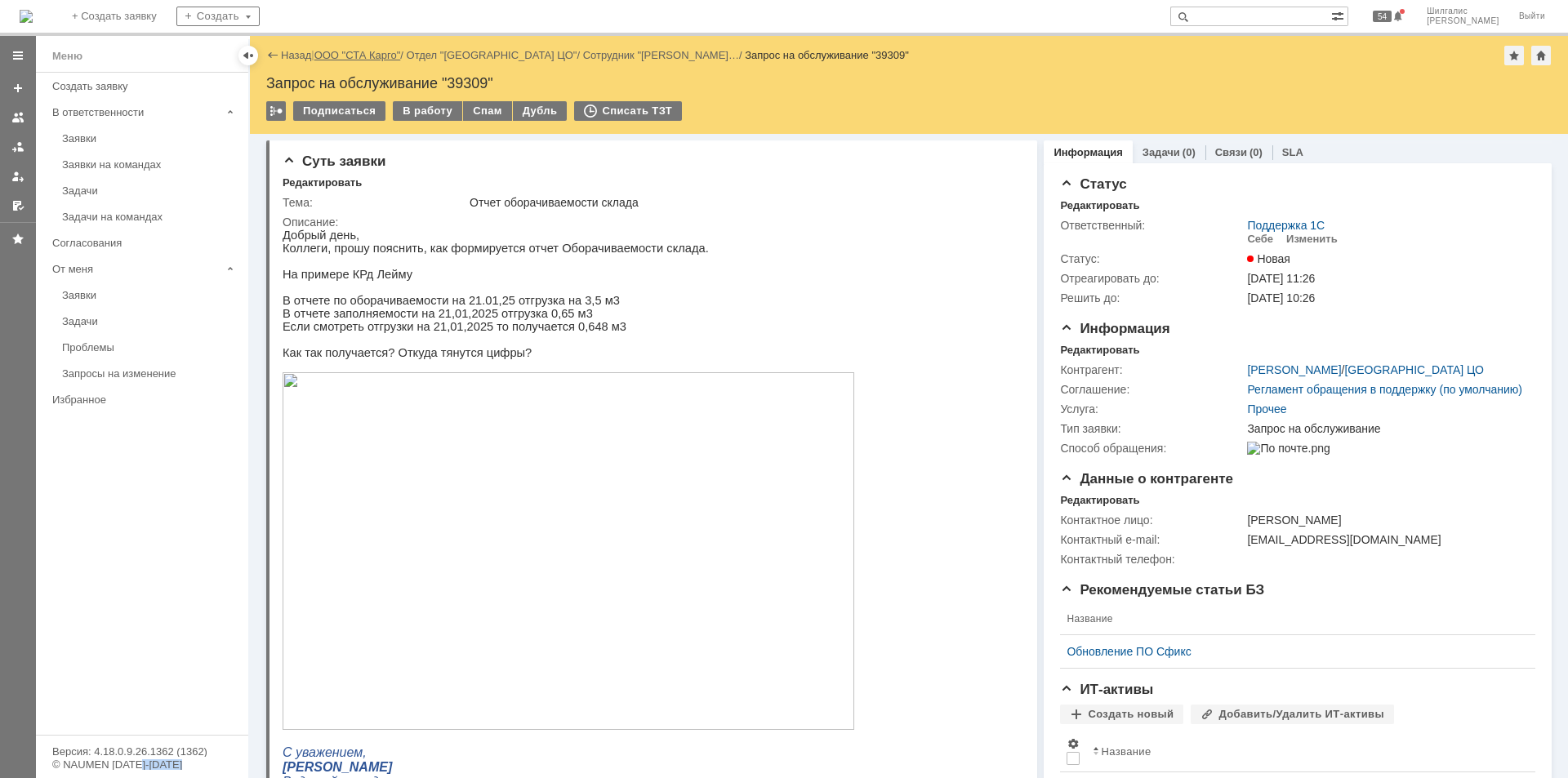
click at [366, 57] on link "ООО "СТА Карго"" at bounding box center [358, 55] width 87 height 12
